Goal: Task Accomplishment & Management: Manage account settings

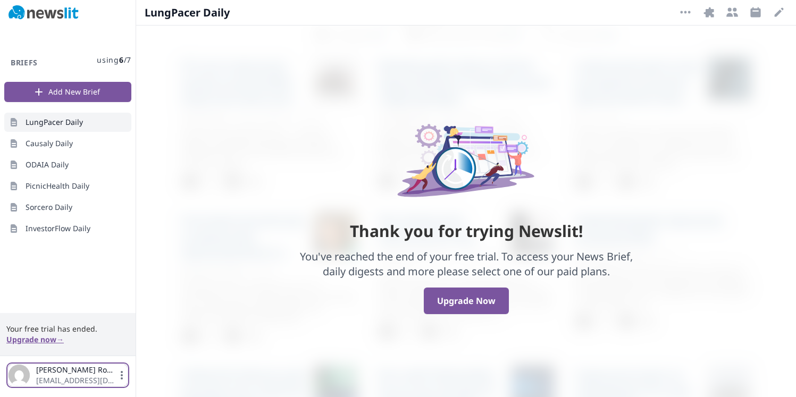
click at [123, 376] on icon "button" at bounding box center [121, 375] width 11 height 11
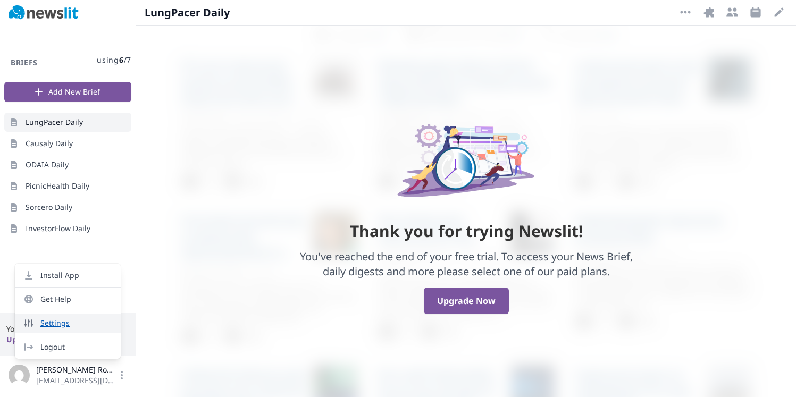
click at [106, 324] on link "Settings" at bounding box center [68, 323] width 106 height 19
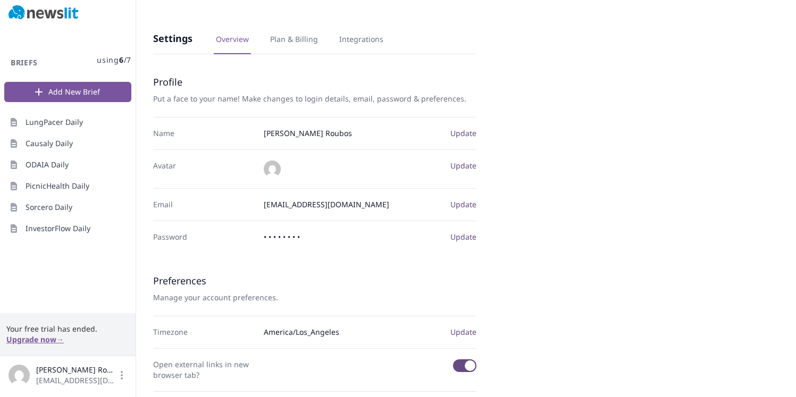
scroll to position [154, 0]
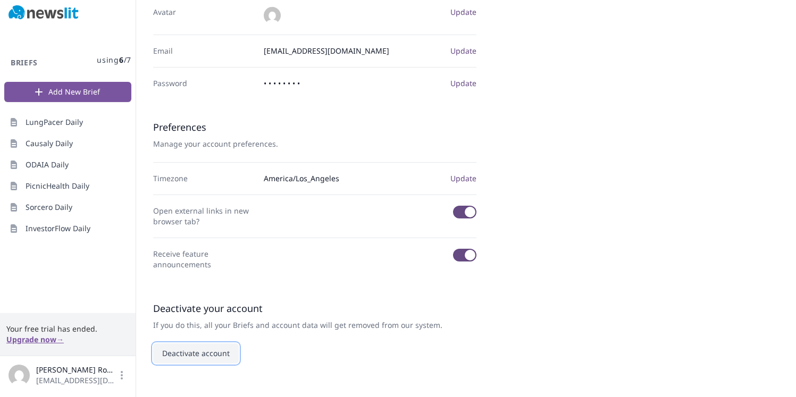
click at [178, 351] on button "Deactivate account" at bounding box center [196, 353] width 86 height 20
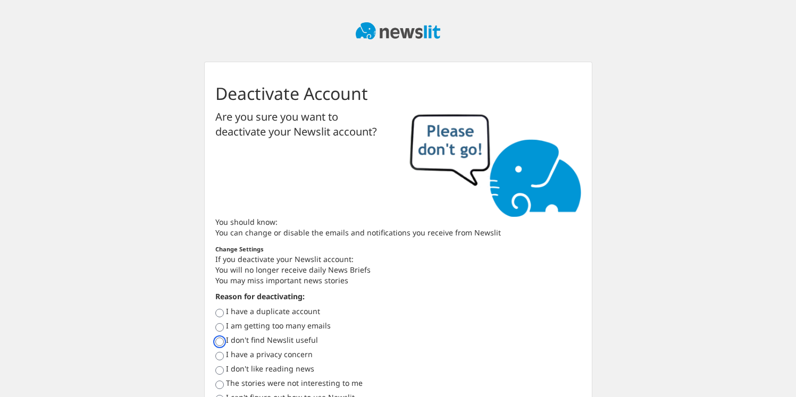
click at [221, 339] on input "I don't find Newslit useful" at bounding box center [219, 342] width 9 height 9
radio input "true"
click at [215, 352] on input "I have a privacy concern" at bounding box center [219, 356] width 9 height 9
radio input "true"
click at [215, 366] on input "I don't like reading news" at bounding box center [219, 370] width 9 height 9
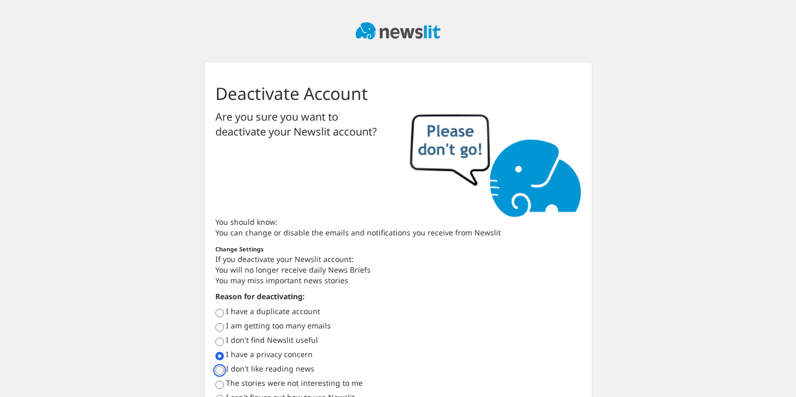
radio input "true"
click at [215, 381] on input "The stories were not interesting to me" at bounding box center [219, 385] width 9 height 9
radio input "true"
click at [215, 395] on input "I can't figure out how to use Newslit" at bounding box center [219, 399] width 9 height 9
radio input "true"
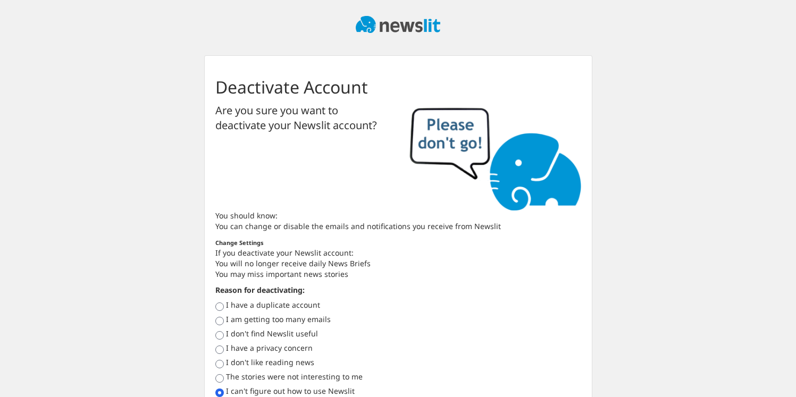
radio input "true"
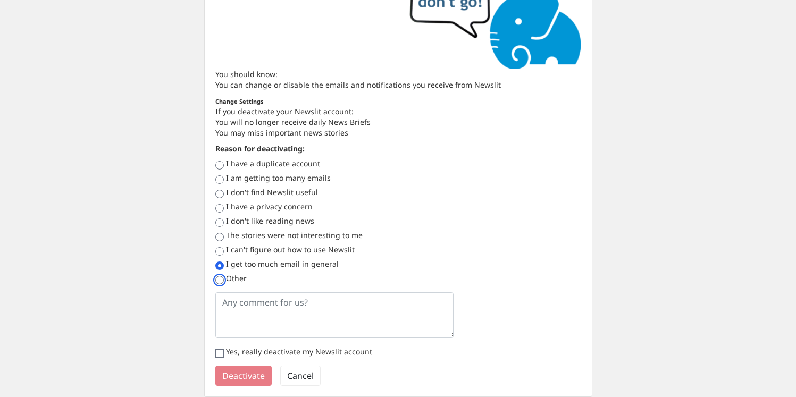
click at [215, 276] on input "Other" at bounding box center [219, 280] width 9 height 9
radio input "true"
click at [215, 161] on input "I have a duplicate account" at bounding box center [219, 165] width 9 height 9
radio input "true"
click at [220, 196] on input "I don't find Newslit useful" at bounding box center [219, 194] width 9 height 9
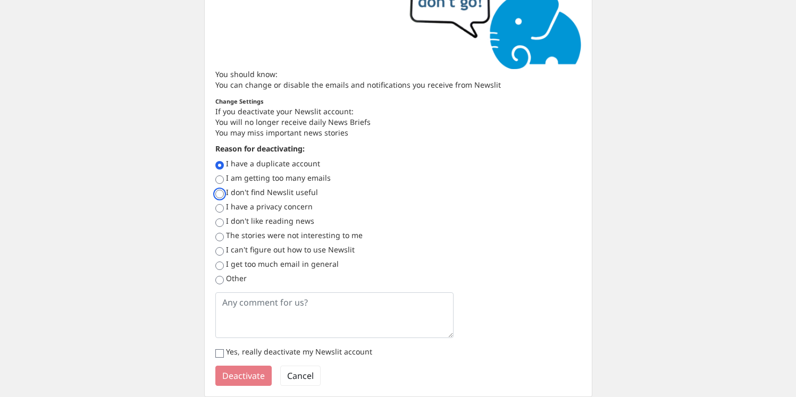
radio input "true"
click at [221, 234] on input "The stories were not interesting to me" at bounding box center [219, 237] width 9 height 9
radio input "true"
click at [218, 356] on input "Yes, really deactivate my Newslit account" at bounding box center [219, 353] width 9 height 9
checkbox input "true"
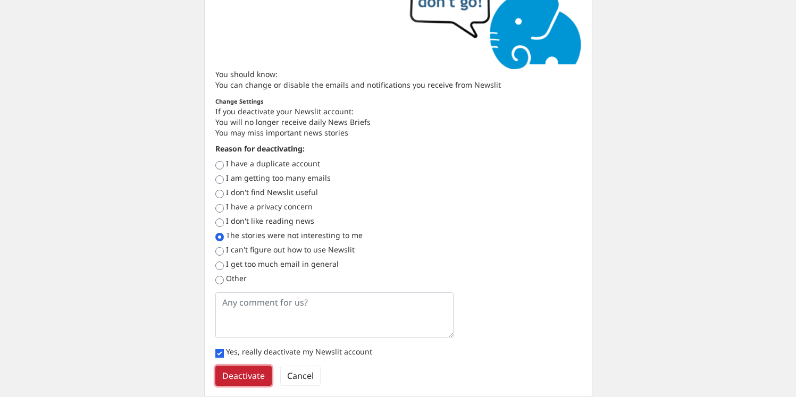
click at [246, 377] on button "Deactivate" at bounding box center [243, 376] width 56 height 20
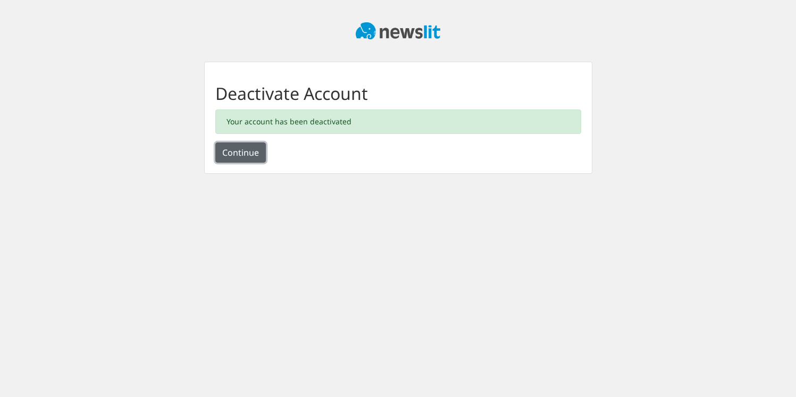
click at [243, 151] on button "Continue" at bounding box center [240, 152] width 50 height 20
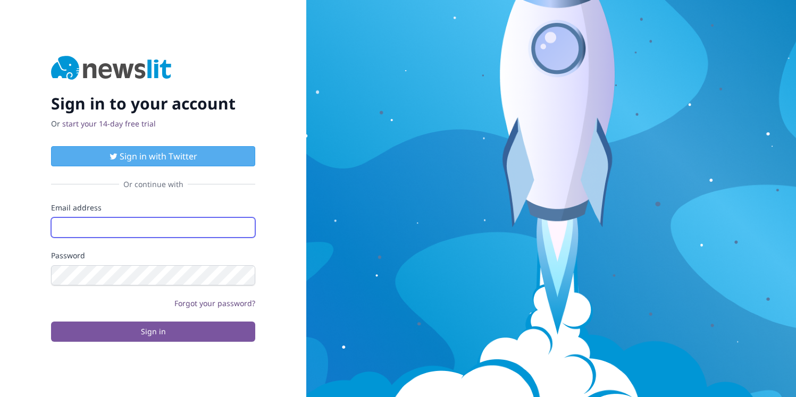
type input "[EMAIL_ADDRESS][DOMAIN_NAME]"
